Goal: Transaction & Acquisition: Purchase product/service

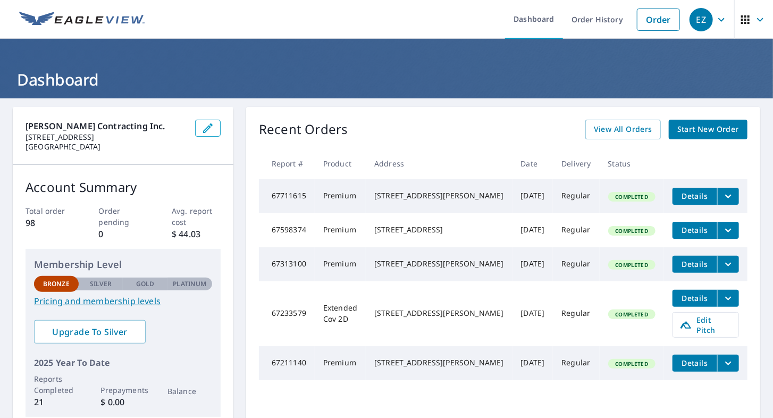
click at [651, 17] on link "Order" at bounding box center [658, 20] width 43 height 22
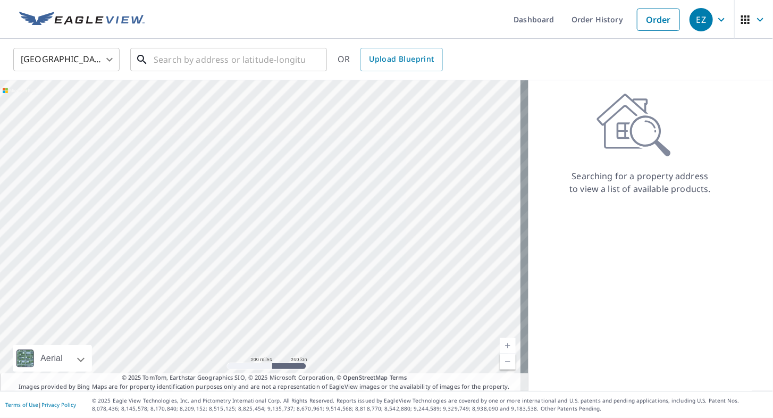
click at [215, 54] on input "text" at bounding box center [230, 60] width 152 height 30
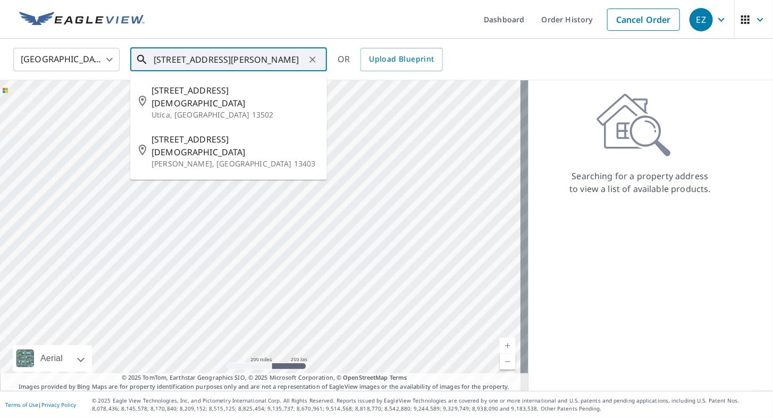
click at [208, 133] on span "[STREET_ADDRESS][DEMOGRAPHIC_DATA]" at bounding box center [235, 146] width 167 height 26
type input "[STREET_ADDRESS][DEMOGRAPHIC_DATA][PERSON_NAME]"
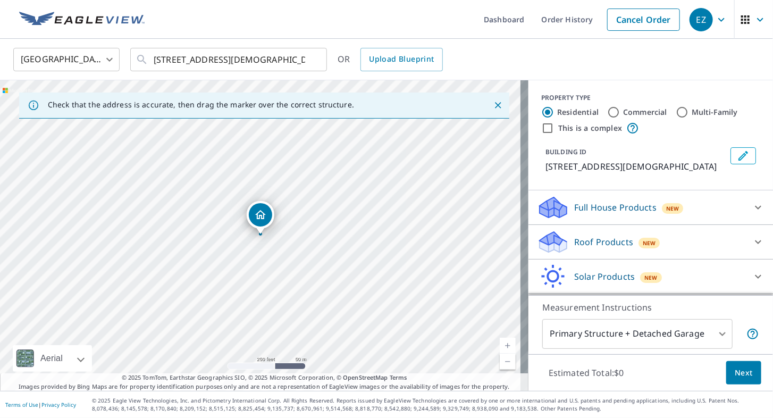
click at [504, 342] on link "Current Level 17, Zoom In" at bounding box center [508, 346] width 16 height 16
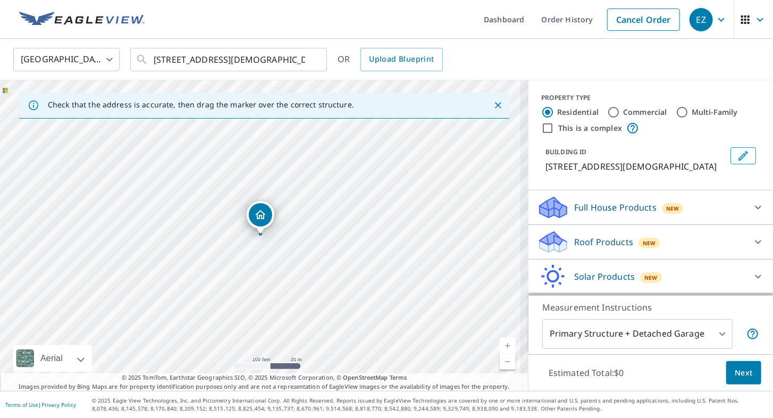
click at [500, 339] on link "Current Level 18, Zoom In" at bounding box center [508, 346] width 16 height 16
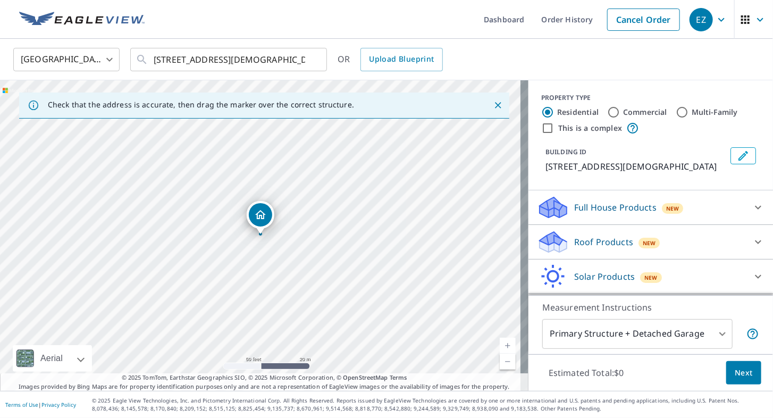
click at [500, 338] on link "Current Level 19, Zoom In" at bounding box center [508, 346] width 16 height 16
click at [752, 244] on icon at bounding box center [758, 242] width 13 height 13
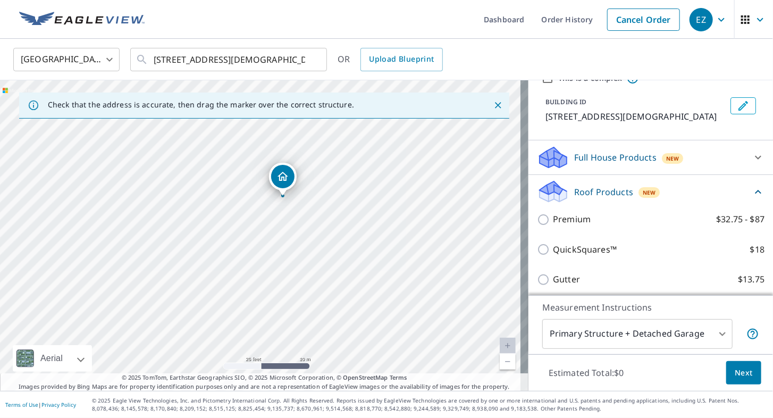
scroll to position [55, 0]
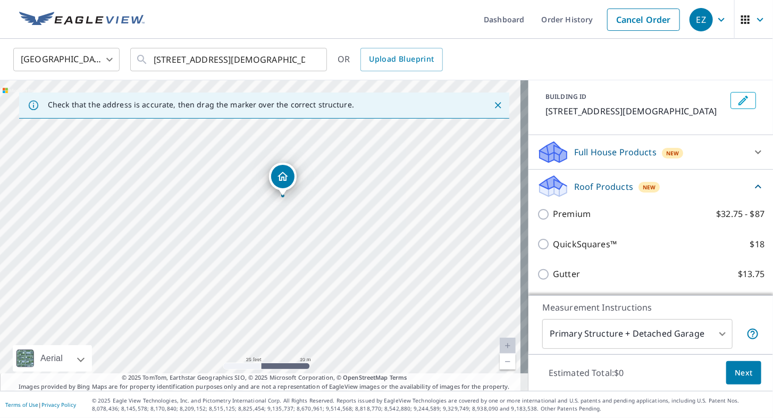
click at [537, 215] on input "Premium $32.75 - $87" at bounding box center [545, 214] width 16 height 13
checkbox input "true"
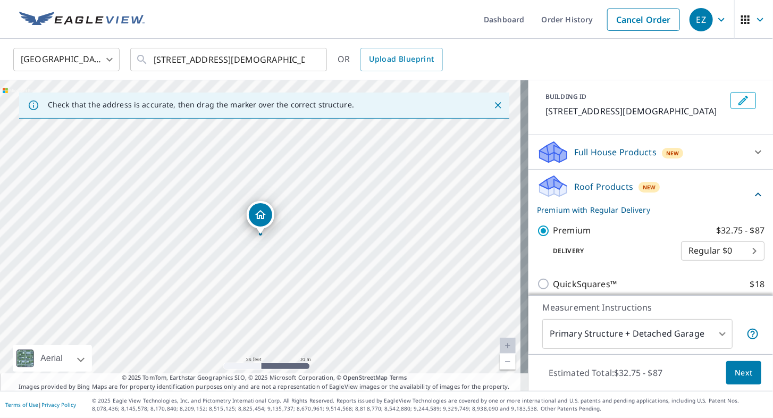
click at [711, 335] on body "EZ EZ Dashboard Order History Cancel Order EZ United States US ​ [STREET_ADDRES…" at bounding box center [386, 209] width 773 height 418
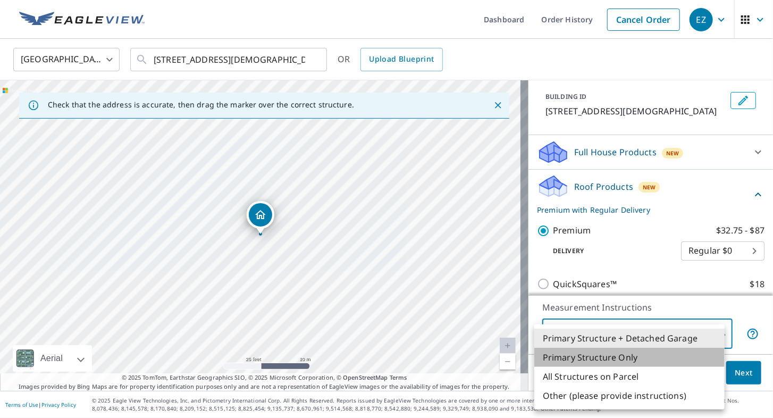
click at [670, 352] on li "Primary Structure Only" at bounding box center [630, 357] width 190 height 19
type input "2"
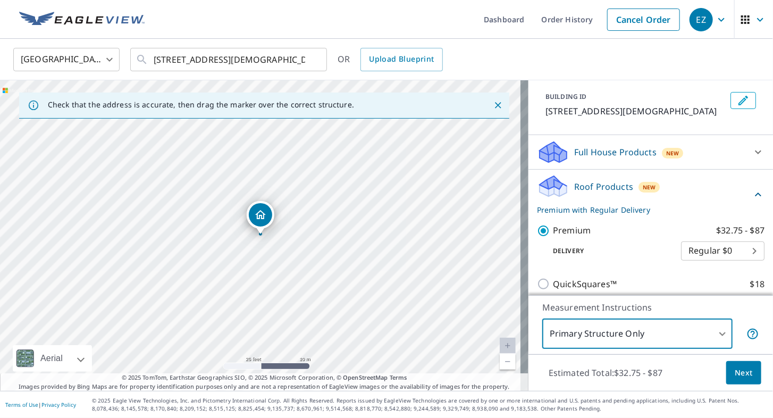
click at [735, 372] on span "Next" at bounding box center [744, 372] width 18 height 13
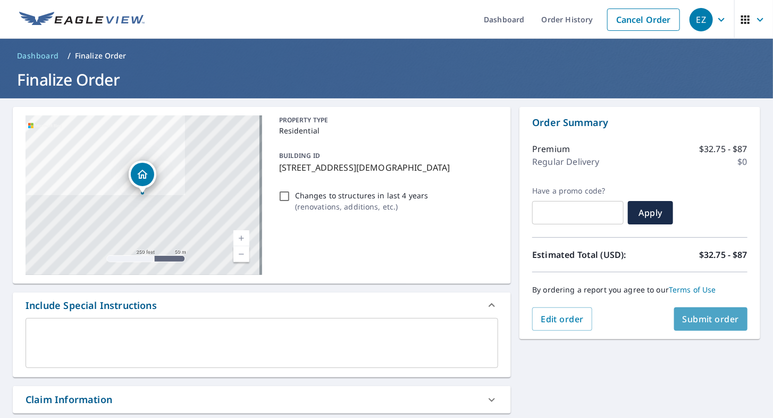
click at [715, 315] on span "Submit order" at bounding box center [711, 319] width 57 height 12
